Goal: Transaction & Acquisition: Purchase product/service

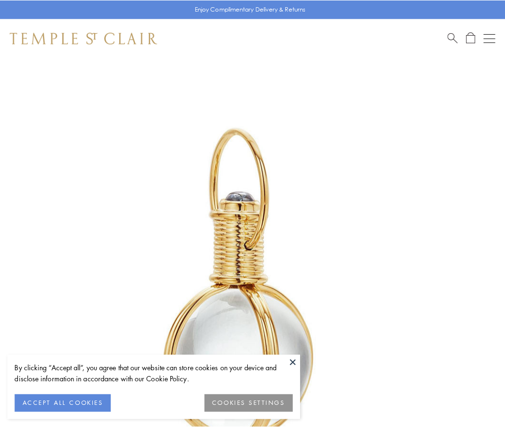
scroll to position [251, 0]
